Goal: Information Seeking & Learning: Learn about a topic

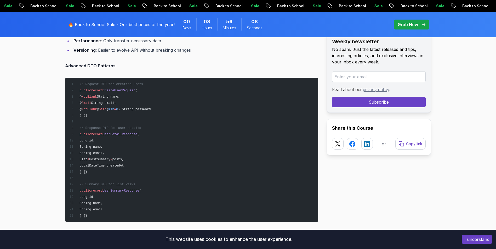
click at [95, 89] on span "record" at bounding box center [96, 91] width 11 height 4
click at [96, 89] on span "record" at bounding box center [96, 91] width 11 height 4
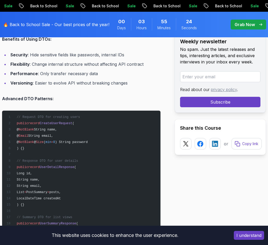
scroll to position [1693, 0]
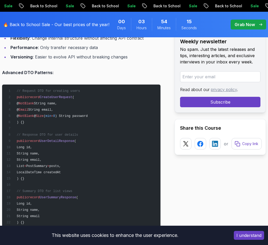
click at [138, 166] on pre "// Request DTO for creating users public record CreateUserRequest ( @ NotBlank …" at bounding box center [81, 157] width 159 height 144
drag, startPoint x: 48, startPoint y: 214, endPoint x: 60, endPoint y: 213, distance: 12.3
click at [60, 200] on span "UserSummaryResponse" at bounding box center [58, 198] width 37 height 4
copy span "Summary"
click at [109, 166] on pre "// Request DTO for creating users public record CreateUserRequest ( @ NotBlank …" at bounding box center [81, 157] width 159 height 144
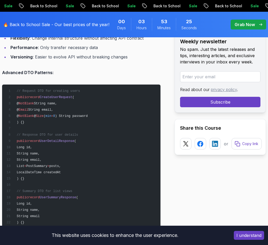
scroll to position [1720, 0]
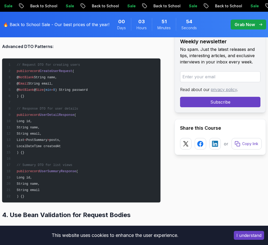
click at [127, 132] on pre "// Request DTO for creating users public record CreateUserRequest ( @ NotBlank …" at bounding box center [81, 131] width 159 height 144
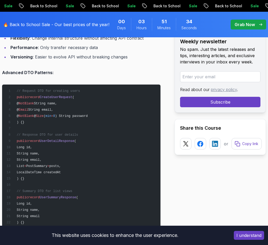
scroll to position [1746, 0]
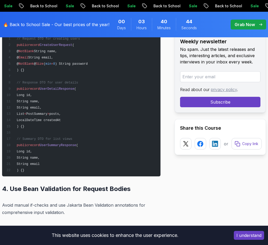
click at [108, 106] on pre "// Request DTO for creating users public record CreateUserRequest ( @ NotBlank …" at bounding box center [81, 104] width 159 height 144
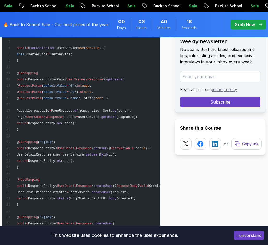
scroll to position [2608, 0]
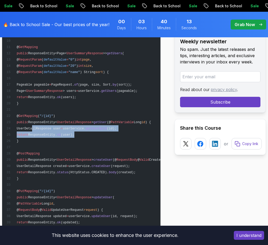
drag, startPoint x: 30, startPoint y: 156, endPoint x: 101, endPoint y: 162, distance: 70.5
click at [101, 162] on pre "@ RestController @ RequestMapping ( "/api/v1/users" ) @ Validated public class …" at bounding box center [81, 128] width 159 height 301
click at [100, 162] on pre "@ RestController @ RequestMapping ( "/api/v1/users" ) @ Validated public class …" at bounding box center [81, 128] width 159 height 301
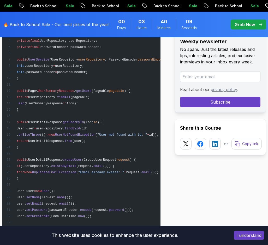
scroll to position [2921, 0]
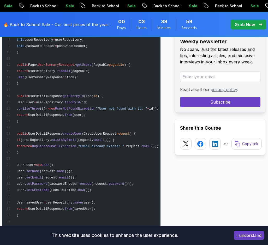
drag, startPoint x: 17, startPoint y: 127, endPoint x: 40, endPoint y: 152, distance: 34.2
click at [40, 152] on pre "@ Service @ Transactional public class UserService { private final UserReposito…" at bounding box center [81, 168] width 159 height 357
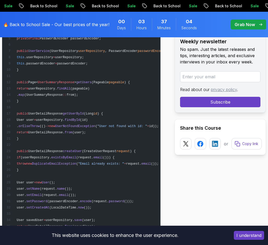
scroll to position [2877, 0]
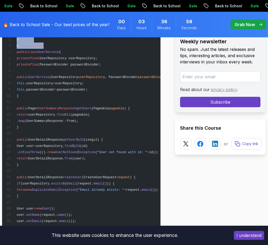
drag, startPoint x: 42, startPoint y: 76, endPoint x: 14, endPoint y: 71, distance: 28.1
click at [14, 71] on pre "@ Service @ Transactional public class UserService { private final UserReposito…" at bounding box center [81, 211] width 159 height 357
copy code "@ Service @ Transactional"
drag, startPoint x: 31, startPoint y: 197, endPoint x: 15, endPoint y: 170, distance: 32.0
click at [15, 170] on pre "@ Service @ Transactional public class UserService { private final UserReposito…" at bounding box center [81, 211] width 159 height 357
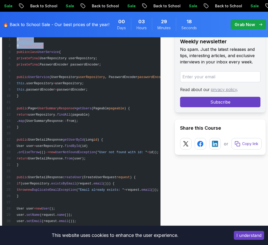
copy code "public UserDetailResponse getUserById (Long id ) { User user = userRepository. …"
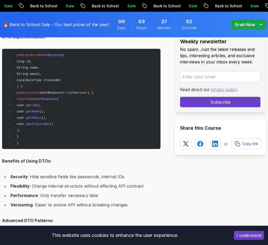
scroll to position [1519, 0]
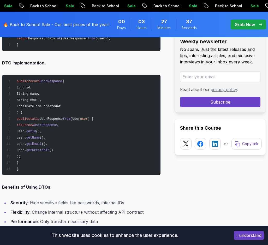
drag, startPoint x: 31, startPoint y: 177, endPoint x: 10, endPoint y: 133, distance: 48.8
click at [10, 133] on pre "public record UserResponse ( Long id, String name, String email, LocalDateTime …" at bounding box center [81, 125] width 159 height 100
copy code "public static UserResponse from (User user ) { return new UserResponse ( user. …"
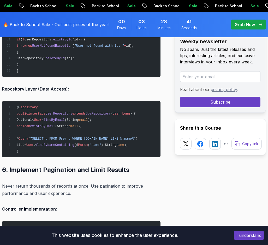
scroll to position [3217, 0]
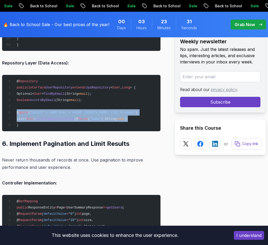
drag, startPoint x: 130, startPoint y: 153, endPoint x: 10, endPoint y: 150, distance: 119.9
click at [10, 131] on pre "@ Repository public interface UserRepository extends JpaRepository < User , Lon…" at bounding box center [81, 103] width 159 height 56
copy code "@ Query ( "SELECT u FROM User u WHERE [DOMAIN_NAME] LIKE %:name%" ) List< User …"
drag, startPoint x: 53, startPoint y: 123, endPoint x: 71, endPoint y: 123, distance: 18.0
click at [71, 90] on span "public interface UserRepository extends JpaRepository < User , Long > {" at bounding box center [71, 88] width 130 height 4
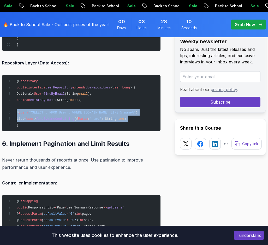
copy span "Repository"
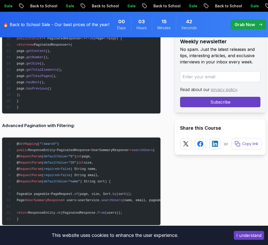
scroll to position [3687, 0]
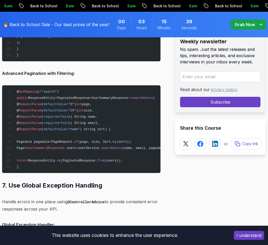
click at [25, 76] on strong "Advanced Pagination with Filtering:" at bounding box center [38, 73] width 73 height 5
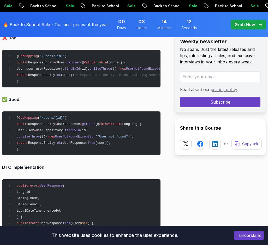
scroll to position [1362, 0]
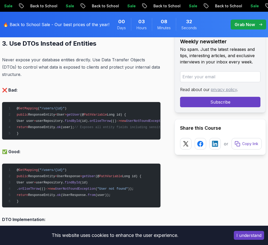
click at [103, 94] on p "❌ Bad:" at bounding box center [81, 89] width 159 height 7
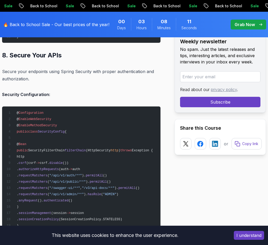
drag, startPoint x: 26, startPoint y: 80, endPoint x: 16, endPoint y: 62, distance: 20.6
click at [16, 43] on pre "public class UserNotFoundException extends RuntimeException { public UserNotFou…" at bounding box center [81, 5] width 159 height 75
click at [16, 14] on span "public class DuplicateEmailException extends RuntimeException {" at bounding box center [67, 12] width 122 height 4
drag, startPoint x: 16, startPoint y: 62, endPoint x: 24, endPoint y: 89, distance: 27.8
click at [24, 43] on pre "public class UserNotFoundException extends RuntimeException { public UserNotFou…" at bounding box center [81, 5] width 159 height 75
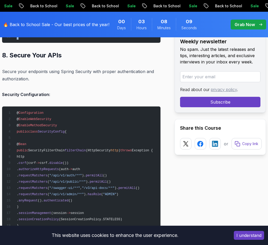
click at [24, 43] on pre "public class UserNotFoundException extends RuntimeException { public UserNotFou…" at bounding box center [81, 5] width 159 height 75
drag, startPoint x: 22, startPoint y: 86, endPoint x: 16, endPoint y: 61, distance: 25.7
click at [16, 43] on pre "public class UserNotFoundException extends RuntimeException { public UserNotFou…" at bounding box center [81, 5] width 159 height 75
click at [18, 14] on span "public" at bounding box center [22, 12] width 11 height 4
drag, startPoint x: 16, startPoint y: 62, endPoint x: 30, endPoint y: 86, distance: 27.4
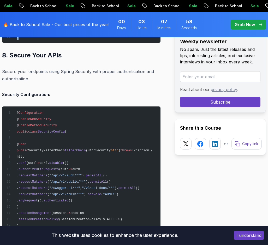
click at [30, 43] on pre "public class UserNotFoundException extends RuntimeException { public UserNotFou…" at bounding box center [81, 5] width 159 height 75
drag, startPoint x: 22, startPoint y: 88, endPoint x: 18, endPoint y: 60, distance: 29.1
click at [18, 43] on pre "public class UserNotFoundException extends RuntimeException { public UserNotFou…" at bounding box center [81, 5] width 159 height 75
click at [18, 14] on span "public" at bounding box center [22, 12] width 11 height 4
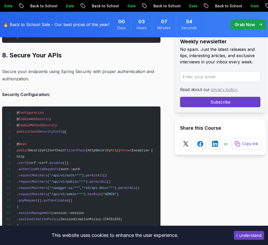
drag, startPoint x: 16, startPoint y: 62, endPoint x: 28, endPoint y: 84, distance: 24.7
click at [28, 43] on pre "public class UserNotFoundException extends RuntimeException { public UserNotFou…" at bounding box center [81, 5] width 159 height 75
drag, startPoint x: 20, startPoint y: 88, endPoint x: 17, endPoint y: 62, distance: 26.0
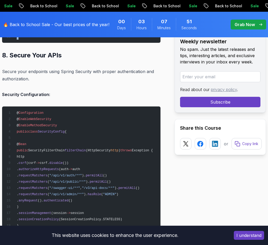
click at [17, 43] on pre "public class UserNotFoundException extends RuntimeException { public UserNotFou…" at bounding box center [81, 5] width 159 height 75
click at [17, 14] on span "public" at bounding box center [22, 12] width 11 height 4
drag, startPoint x: 17, startPoint y: 62, endPoint x: 26, endPoint y: 87, distance: 26.2
click at [26, 43] on pre "public class UserNotFoundException extends RuntimeException { public UserNotFou…" at bounding box center [81, 5] width 159 height 75
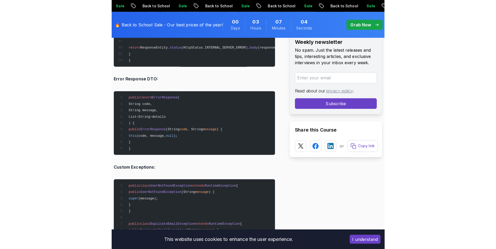
scroll to position [4021, 0]
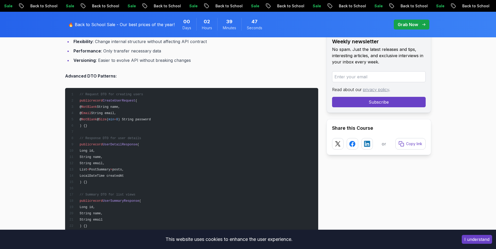
scroll to position [1474, 0]
